Goal: Check status: Check status

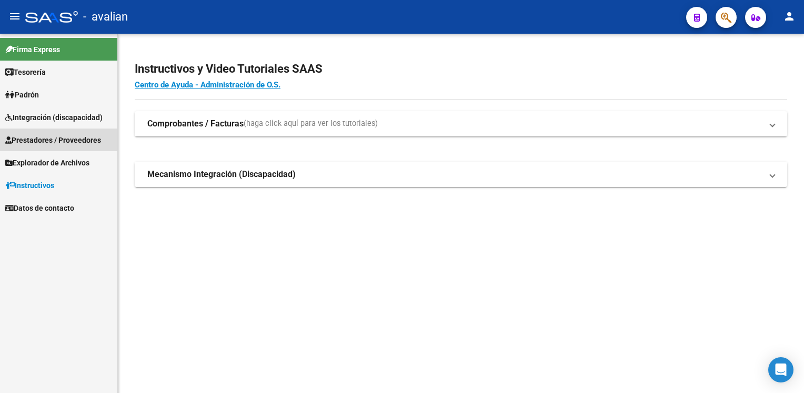
click at [31, 143] on span "Prestadores / Proveedores" at bounding box center [53, 140] width 96 height 12
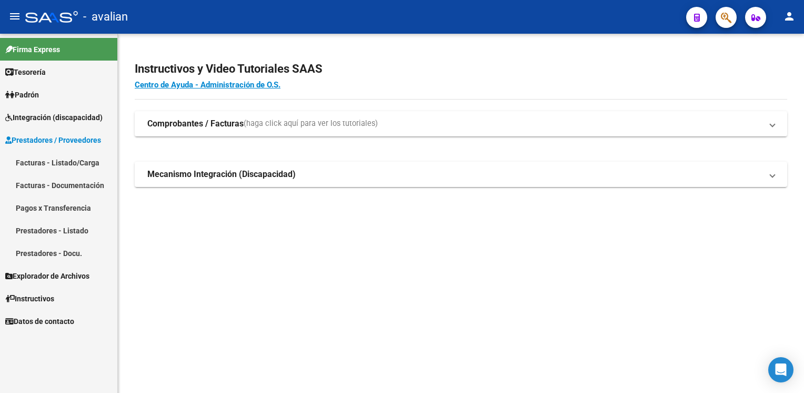
click at [31, 143] on span "Prestadores / Proveedores" at bounding box center [53, 140] width 96 height 12
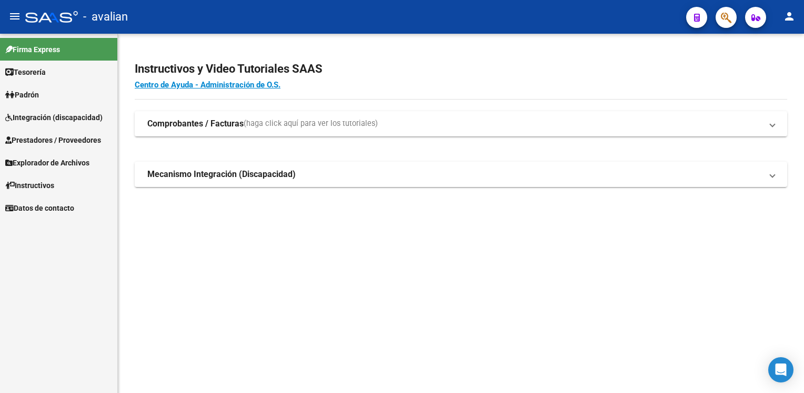
click at [37, 119] on span "Integración (discapacidad)" at bounding box center [53, 118] width 97 height 12
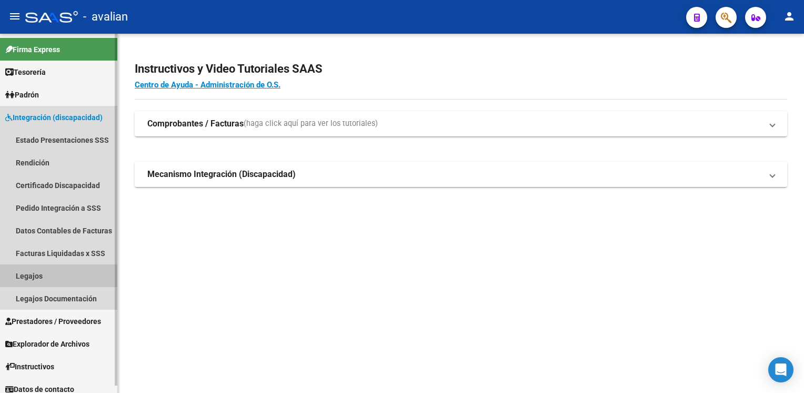
click at [38, 272] on link "Legajos" at bounding box center [58, 275] width 117 height 23
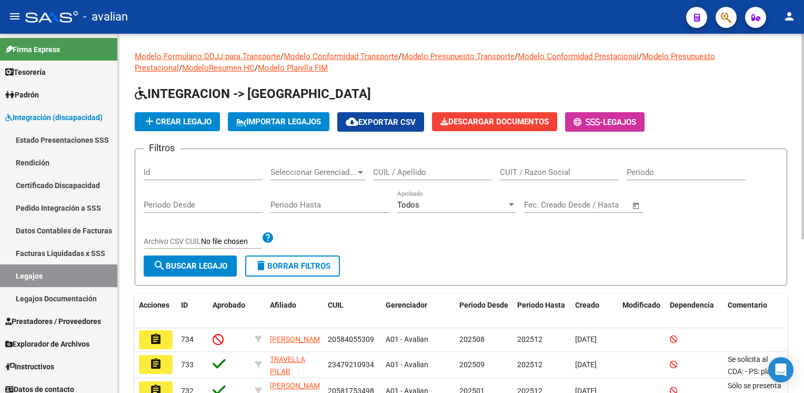
click at [415, 175] on input "CUIL / Apellido" at bounding box center [432, 171] width 119 height 9
paste input "27033412970"
type input "27033412970"
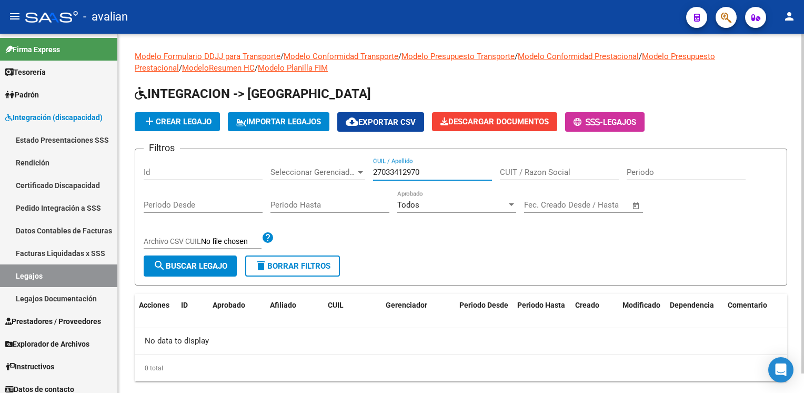
scroll to position [21, 0]
